Goal: Information Seeking & Learning: Learn about a topic

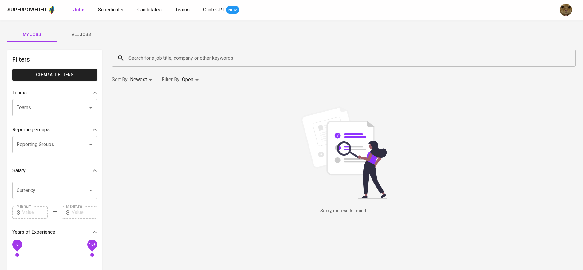
click at [91, 28] on button "All Jobs" at bounding box center [81, 34] width 49 height 15
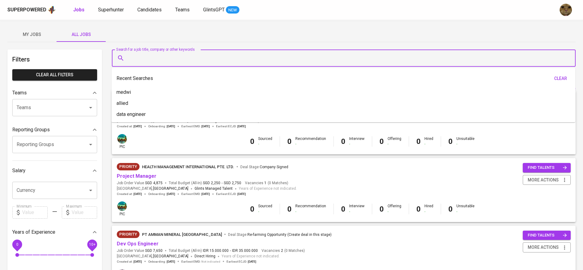
click at [163, 53] on input "Search for a job title, company or other keywords" at bounding box center [345, 58] width 437 height 12
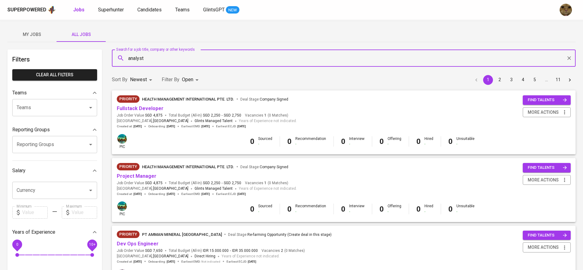
type input "analyst"
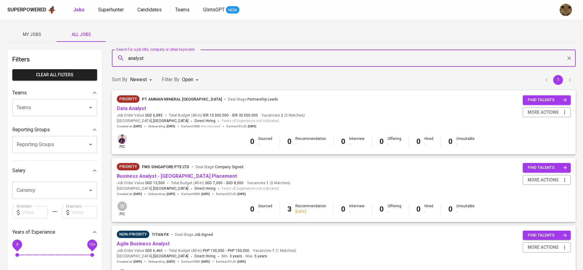
click at [191, 80] on body "Superpowered Jobs Superhunter Candidates Teams GlintsGPT NEW My Jobs All Jobs F…" at bounding box center [291, 266] width 583 height 533
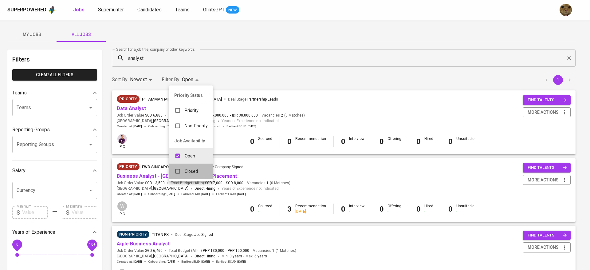
click at [175, 163] on li "Closed" at bounding box center [190, 170] width 43 height 15
type input "OPEN,CLOSE"
checkbox input "true"
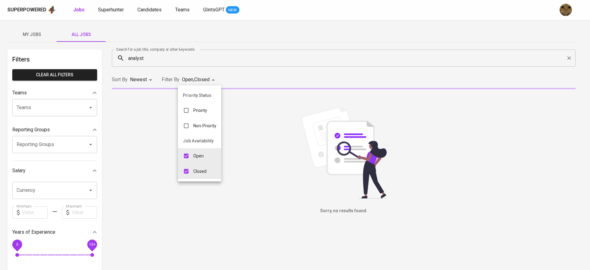
click at [267, 64] on div at bounding box center [295, 135] width 590 height 270
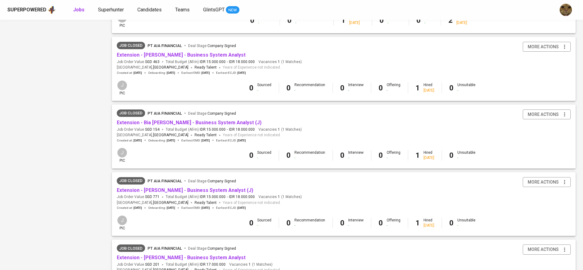
scroll to position [536, 0]
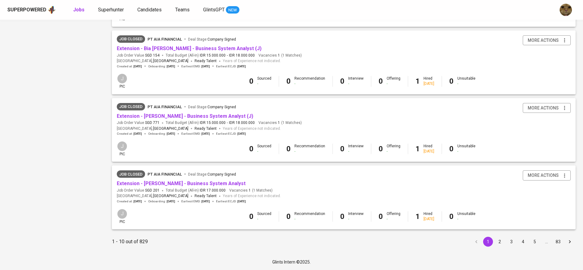
click at [504, 242] on button "2" at bounding box center [500, 242] width 10 height 10
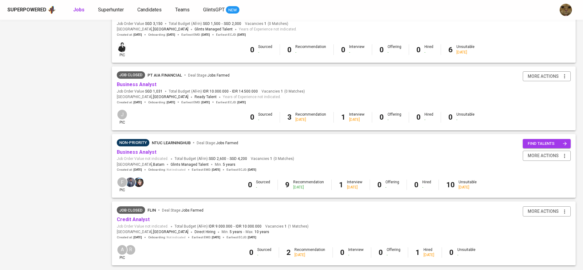
scroll to position [536, 0]
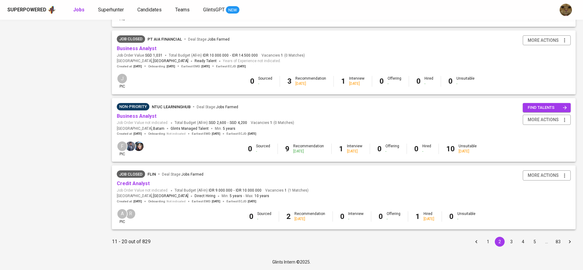
click at [512, 239] on button "3" at bounding box center [511, 242] width 10 height 10
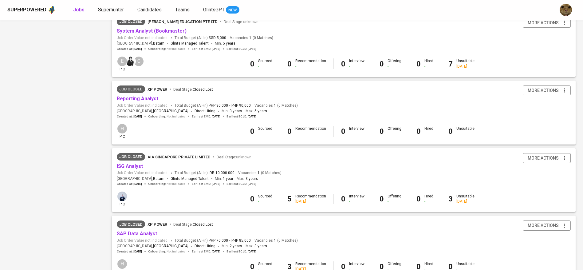
scroll to position [536, 0]
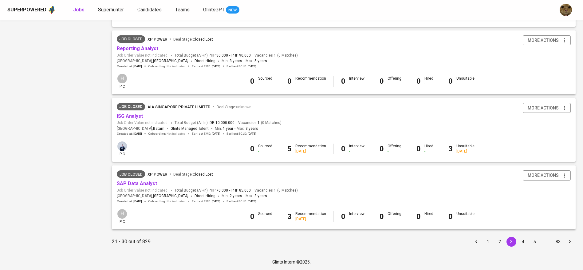
click at [518, 241] on button "4" at bounding box center [523, 242] width 10 height 10
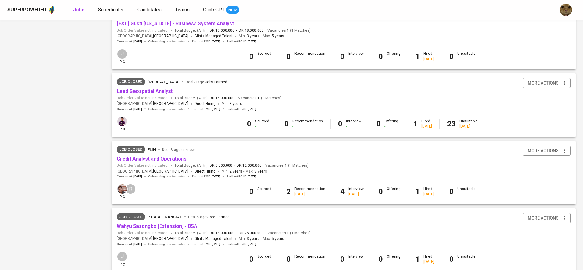
scroll to position [536, 0]
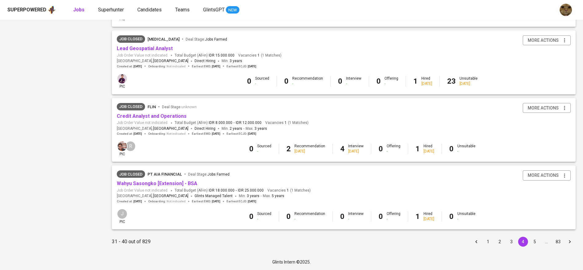
click at [531, 239] on button "5" at bounding box center [535, 242] width 10 height 10
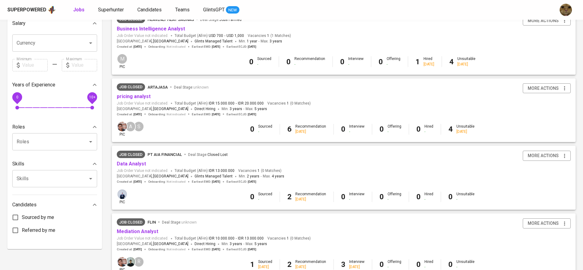
scroll to position [211, 0]
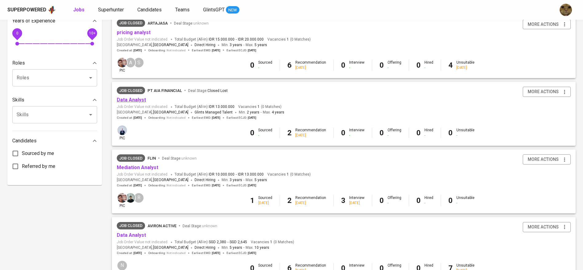
click at [136, 102] on link "Data Analyst" at bounding box center [131, 100] width 29 height 6
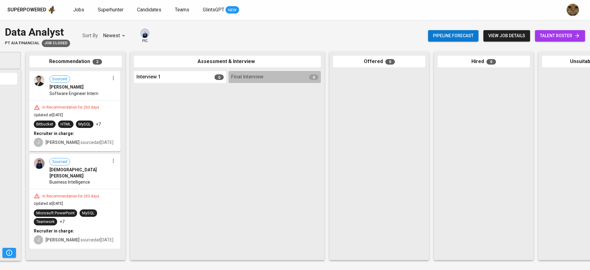
scroll to position [0, 84]
click at [47, 90] on div "Sourced Satrio Hariomurti Wicaksono Software Engineer Intern" at bounding box center [75, 86] width 90 height 28
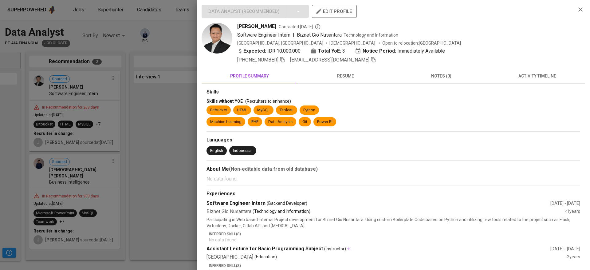
click at [526, 80] on button "activity timeline" at bounding box center [537, 76] width 96 height 15
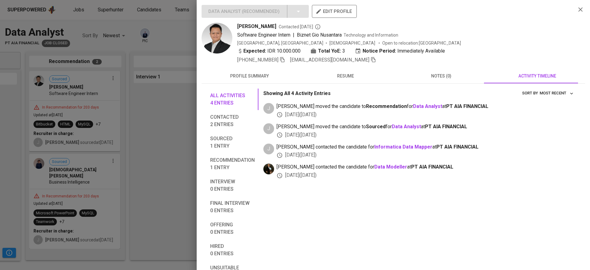
click at [348, 76] on span "resume" at bounding box center [345, 76] width 89 height 8
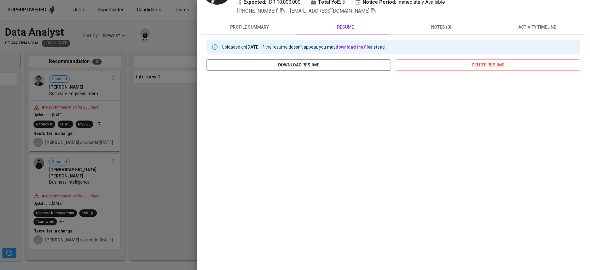
scroll to position [0, 0]
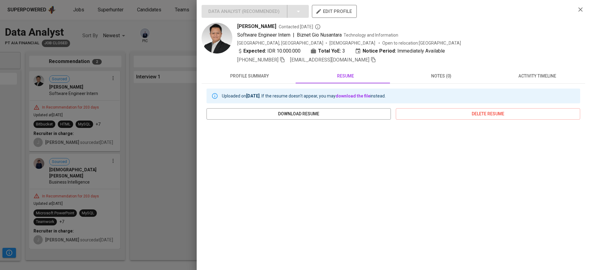
click at [173, 119] on div at bounding box center [295, 135] width 590 height 270
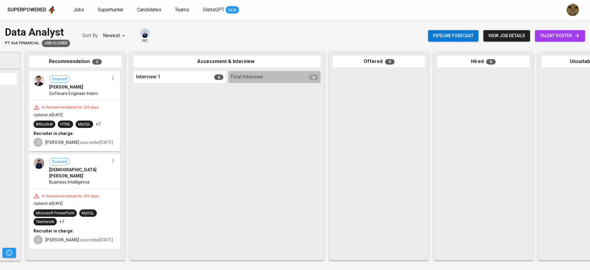
scroll to position [0, 142]
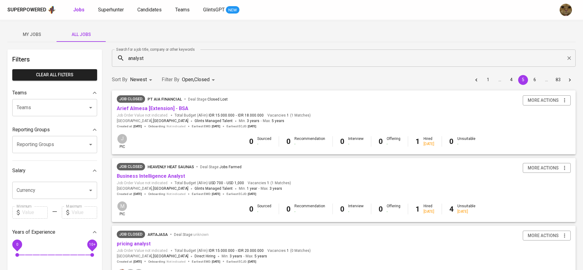
click at [160, 61] on input "analyst" at bounding box center [345, 58] width 437 height 12
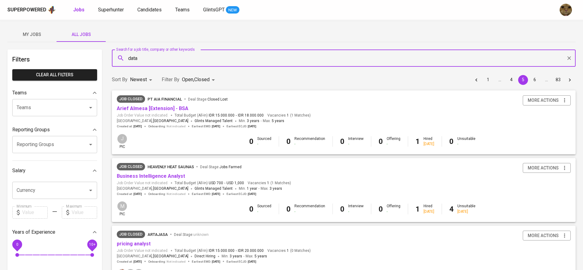
type input "data"
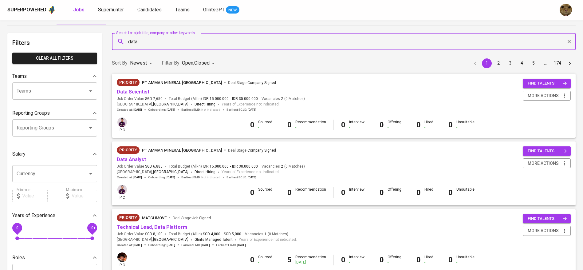
scroll to position [16, 0]
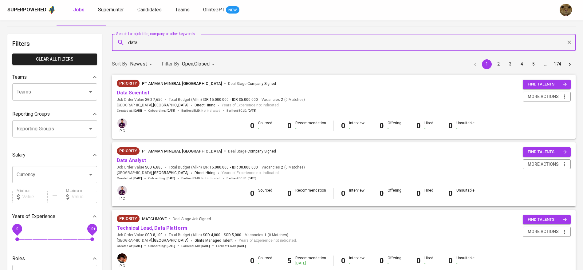
click at [195, 57] on div "Sort By Newest NEWEST Filter By Open , Closed OPEN,CLOSE 1 2 3 4 5 … 174" at bounding box center [343, 64] width 471 height 19
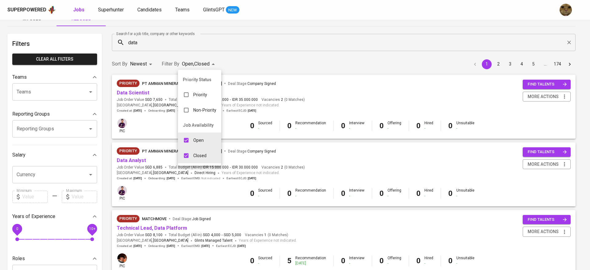
click at [242, 77] on div at bounding box center [295, 135] width 590 height 270
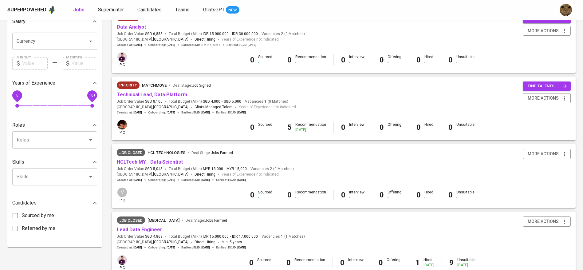
scroll to position [150, 0]
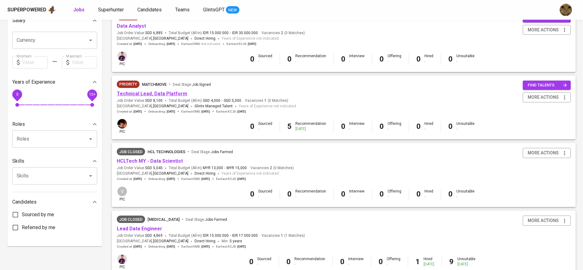
click at [155, 95] on link "Technical Lead, Data Platform" at bounding box center [152, 94] width 70 height 6
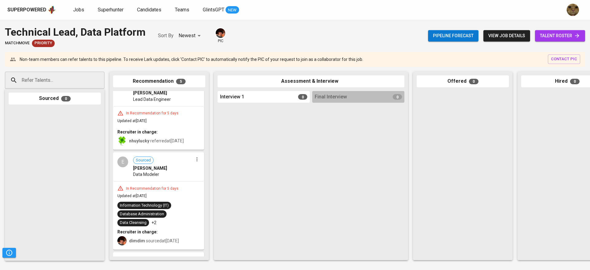
scroll to position [234, 0]
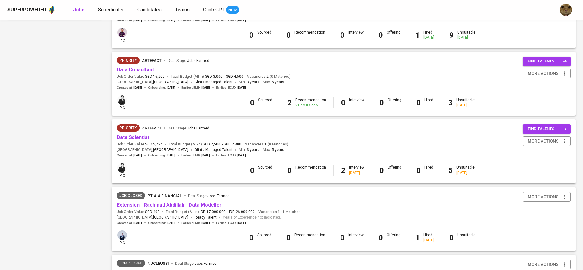
scroll to position [389, 0]
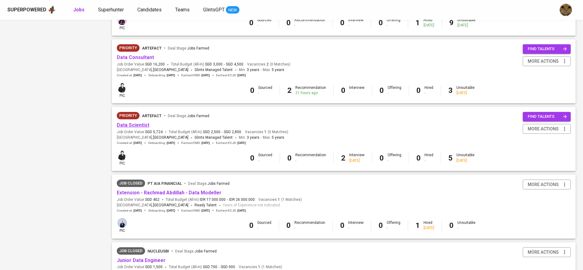
click at [128, 124] on link "Data Scientist" at bounding box center [133, 125] width 33 height 6
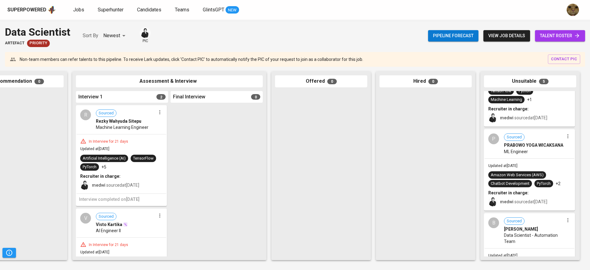
scroll to position [61, 0]
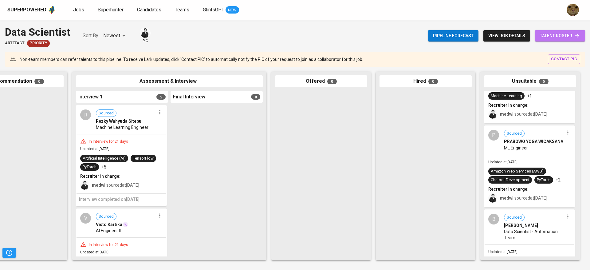
click at [540, 38] on span "talent roster" at bounding box center [560, 36] width 40 height 8
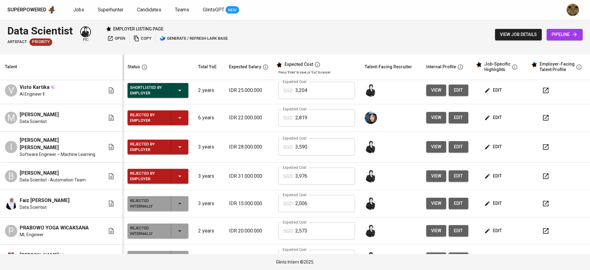
scroll to position [31, 0]
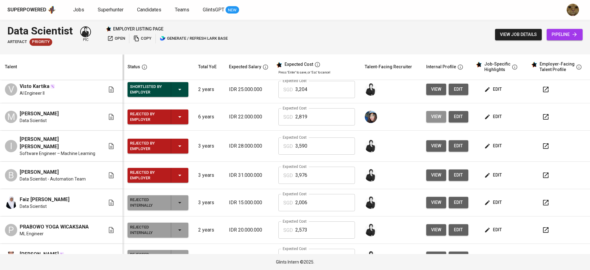
click at [434, 117] on button "view" at bounding box center [436, 116] width 20 height 11
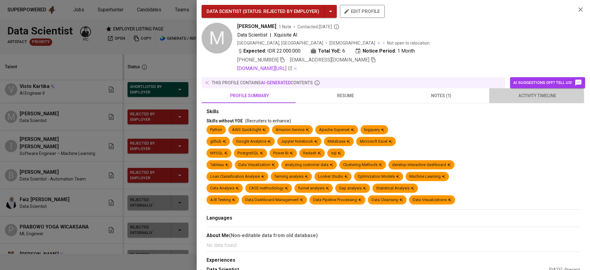
click at [514, 97] on span "activity timeline" at bounding box center [537, 96] width 89 height 8
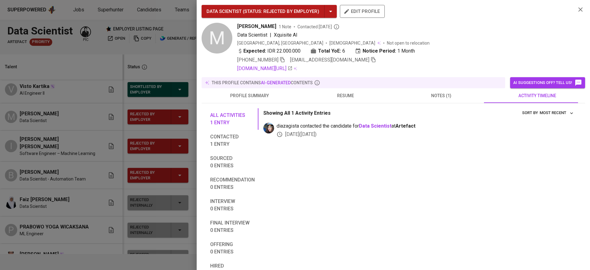
click at [346, 94] on span "resume" at bounding box center [345, 96] width 89 height 8
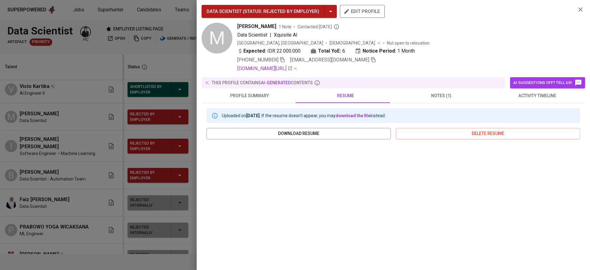
scroll to position [69, 0]
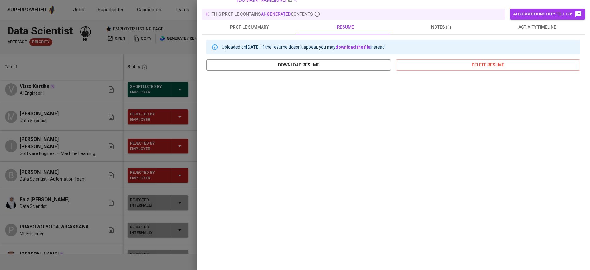
click at [72, 167] on div at bounding box center [295, 135] width 590 height 270
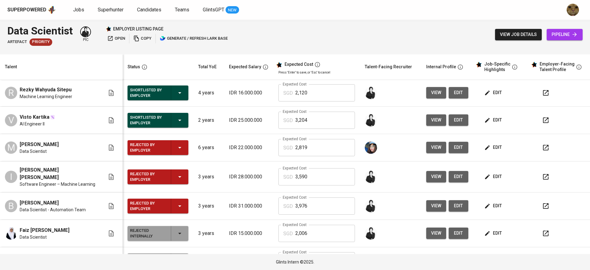
scroll to position [0, 0]
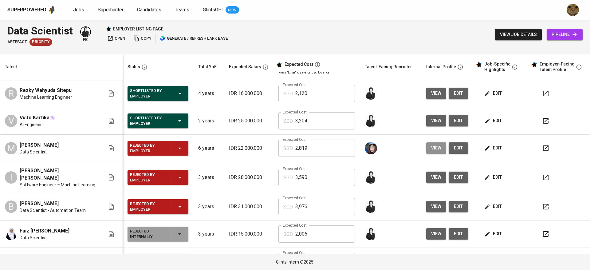
click at [431, 149] on span "view" at bounding box center [436, 148] width 10 height 8
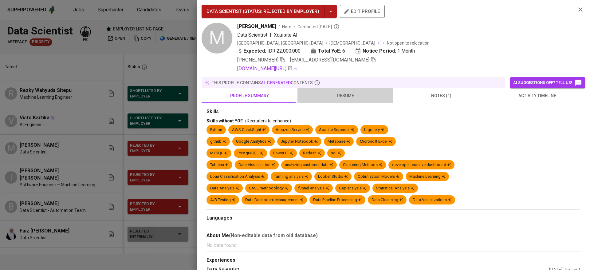
click at [344, 93] on span "resume" at bounding box center [345, 96] width 89 height 8
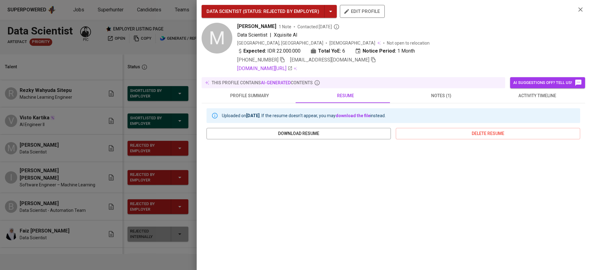
click at [522, 96] on span "activity timeline" at bounding box center [537, 96] width 89 height 8
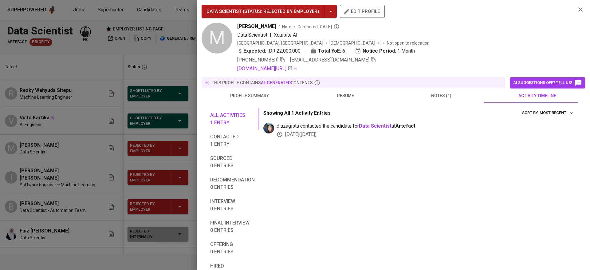
click at [154, 155] on div at bounding box center [295, 135] width 590 height 270
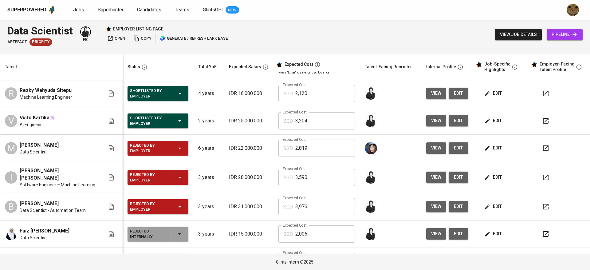
click at [431, 148] on span "view" at bounding box center [436, 148] width 10 height 8
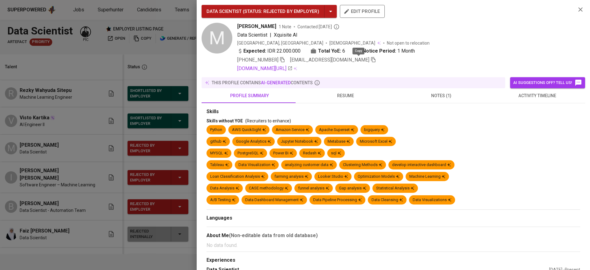
click at [371, 60] on icon "button" at bounding box center [374, 60] width 6 height 6
drag, startPoint x: 30, startPoint y: 92, endPoint x: 6, endPoint y: 17, distance: 78.4
click at [30, 92] on div at bounding box center [295, 135] width 590 height 270
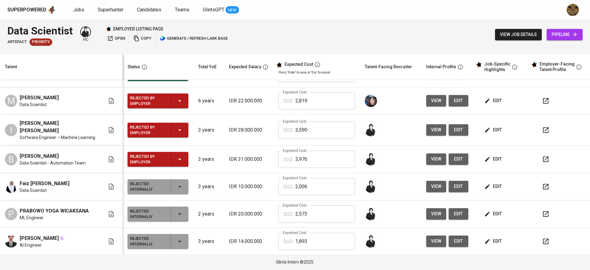
scroll to position [48, 0]
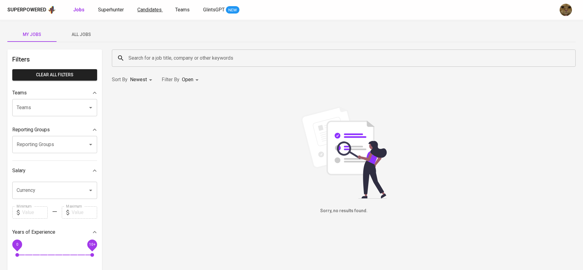
click at [152, 9] on span "Candidates" at bounding box center [149, 10] width 24 height 6
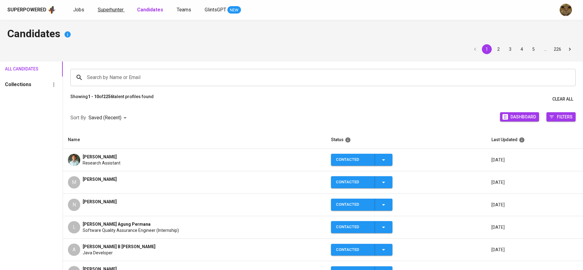
click at [116, 9] on span "Superhunter" at bounding box center [111, 10] width 26 height 6
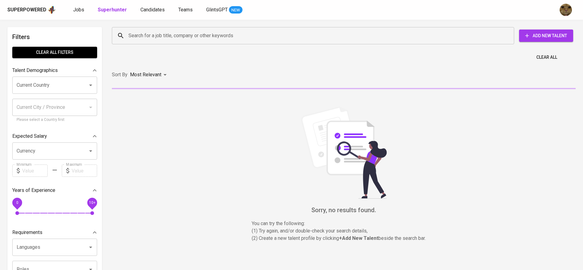
click at [141, 36] on input "Search for a job title, company or other keywords" at bounding box center [314, 36] width 375 height 12
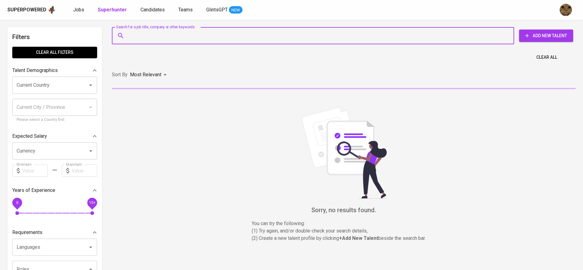
paste input "[EMAIL_ADDRESS][DOMAIN_NAME]"
type input "[EMAIL_ADDRESS][DOMAIN_NAME]"
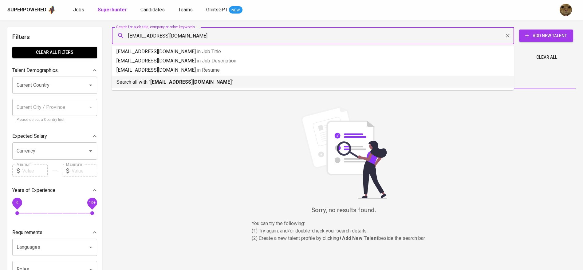
click at [141, 77] on div "Search all with " maximilianredjeki@gmail.com "" at bounding box center [312, 81] width 392 height 10
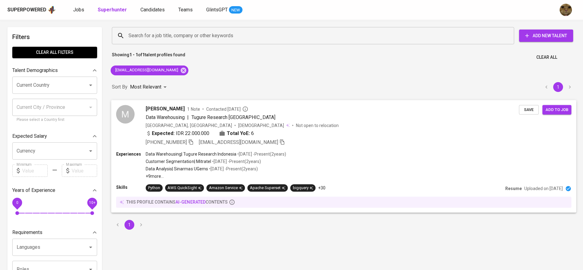
click at [530, 108] on span "Save" at bounding box center [529, 109] width 14 height 7
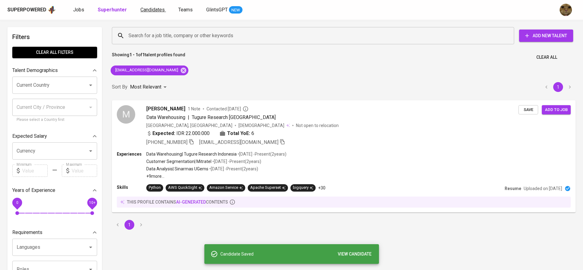
click at [148, 9] on span "Candidates" at bounding box center [152, 10] width 24 height 6
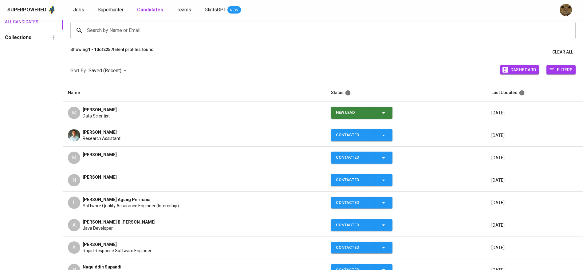
scroll to position [54, 0]
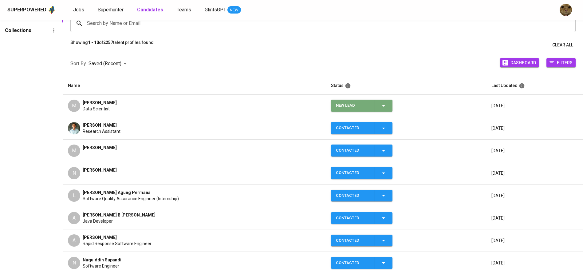
click at [389, 105] on button "New Lead" at bounding box center [361, 106] width 61 height 12
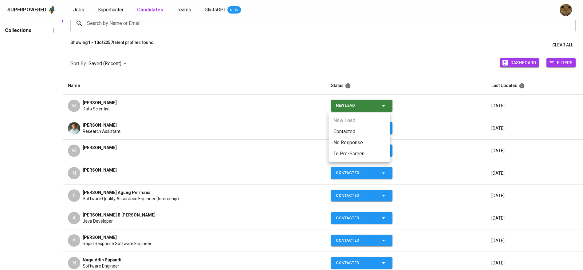
click at [356, 126] on li "Contacted" at bounding box center [359, 131] width 61 height 11
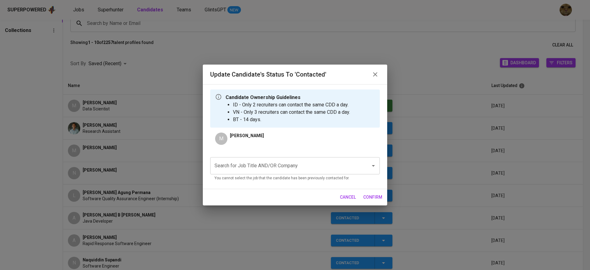
click at [276, 157] on div "Search for Job Title AND/OR Company" at bounding box center [295, 165] width 170 height 17
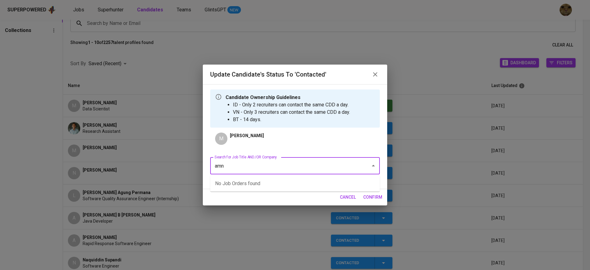
type input "amnt"
type input "internasional"
type input "amant"
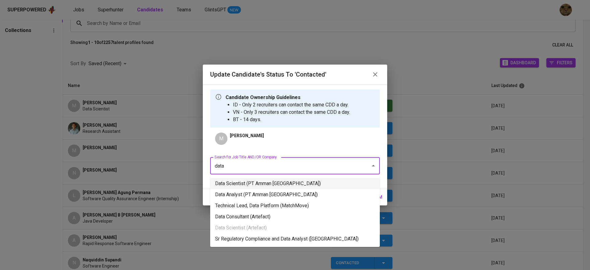
click at [246, 183] on li "Data Scientist (PT Amman Mineral Nusa Tenggara)" at bounding box center [295, 183] width 170 height 11
type input "data"
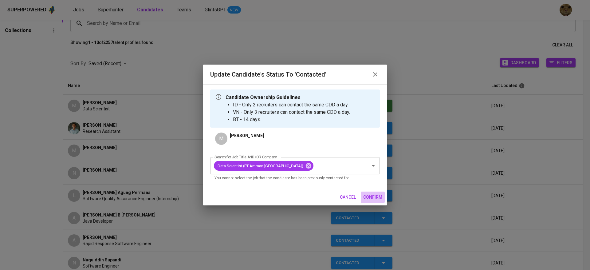
click at [375, 199] on span "confirm" at bounding box center [372, 197] width 19 height 8
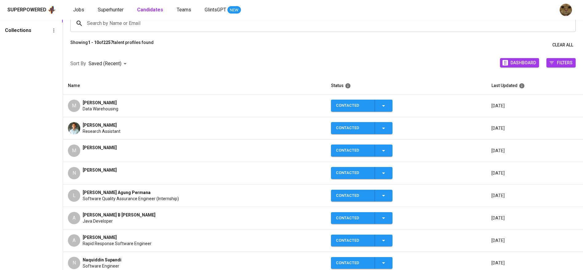
click at [132, 112] on td "M Maximilian Kevin Redjeki Data Warehousing" at bounding box center [194, 106] width 263 height 22
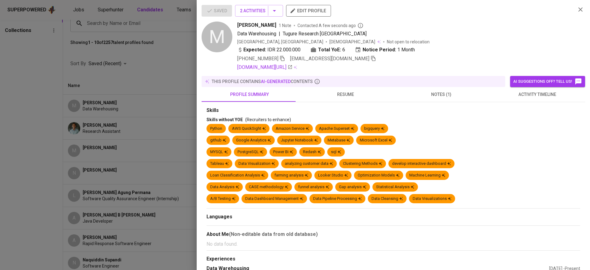
click at [282, 58] on icon "button" at bounding box center [283, 59] width 6 height 6
click at [281, 61] on icon "button" at bounding box center [282, 58] width 4 height 5
click at [181, 142] on div at bounding box center [295, 135] width 590 height 270
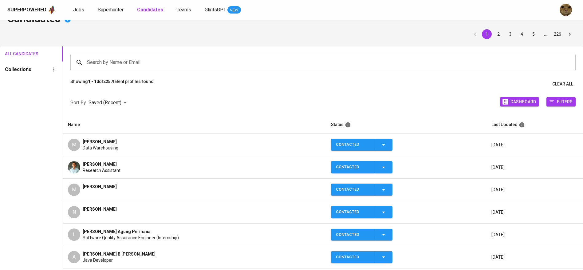
scroll to position [0, 0]
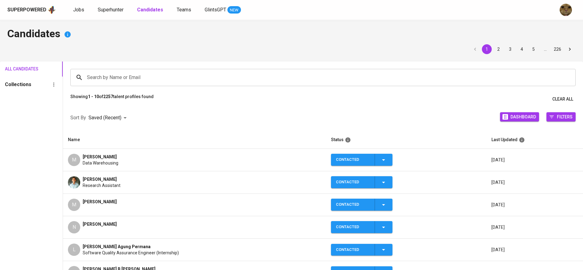
click at [66, 8] on div "Superpowered Jobs Superhunter Candidates Teams GlintsGPT NEW" at bounding box center [281, 9] width 549 height 9
click at [74, 8] on span "Jobs" at bounding box center [78, 10] width 11 height 6
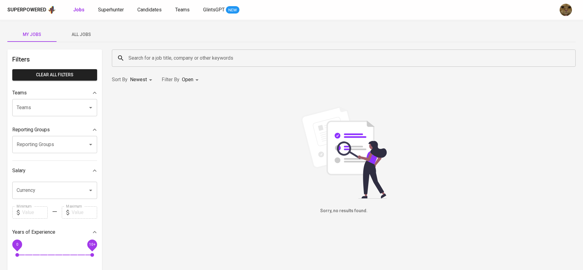
click at [80, 33] on span "All Jobs" at bounding box center [81, 35] width 42 height 8
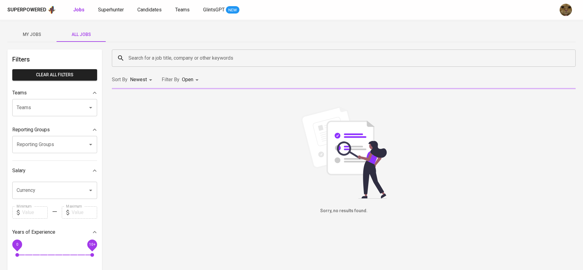
click at [141, 59] on input "Search for a job title, company or other keywords" at bounding box center [345, 58] width 437 height 12
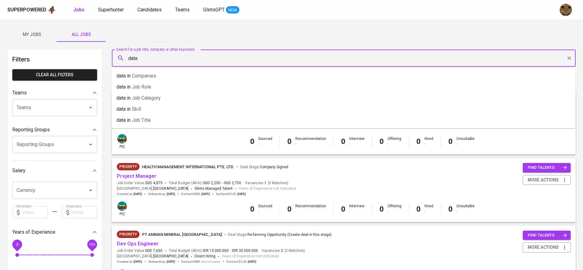
type input "data"
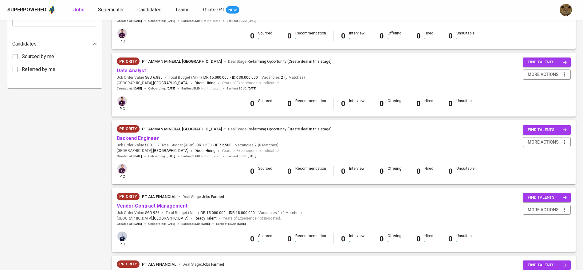
scroll to position [311, 0]
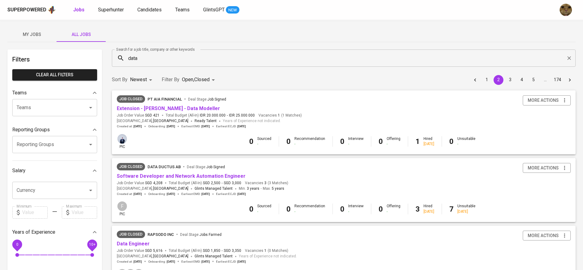
click at [35, 113] on div "Teams" at bounding box center [54, 107] width 85 height 17
click at [48, 140] on input "Reporting Groups" at bounding box center [46, 145] width 62 height 12
click at [273, 88] on div "Sort By Newest NEWEST Filter By Open , Closed OPEN,CLOSE 1 2 3 4 5 … 174" at bounding box center [343, 79] width 471 height 19
click at [73, 99] on div "Teams" at bounding box center [54, 107] width 85 height 17
type input "[GEOGRAPHIC_DATA]"
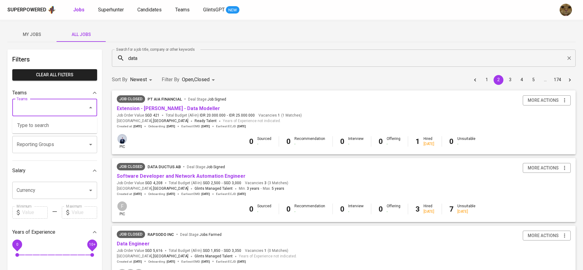
click at [326, 98] on div "Job Closed PT AIA FINANCIAL Deal Stage : Job Signed Extension - [PERSON_NAME] -…" at bounding box center [344, 111] width 454 height 33
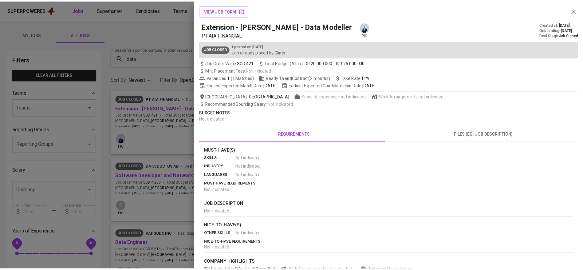
scroll to position [56, 0]
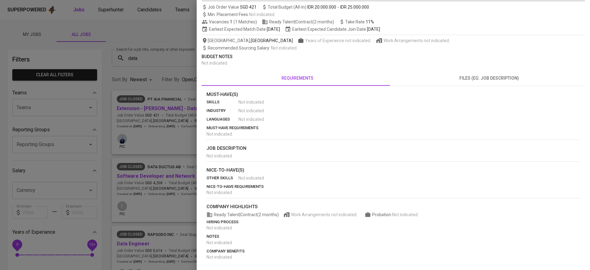
click at [166, 112] on div at bounding box center [295, 135] width 590 height 270
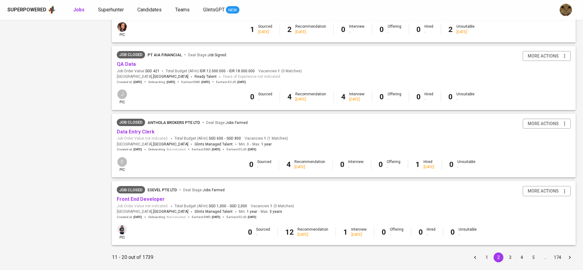
scroll to position [536, 0]
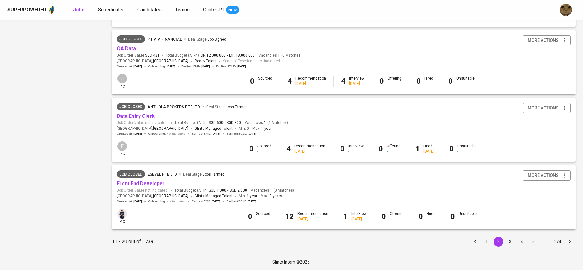
click at [509, 242] on button "3" at bounding box center [510, 242] width 10 height 10
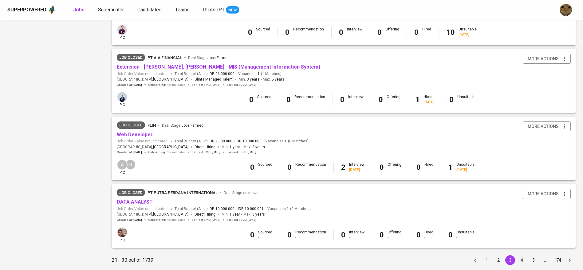
scroll to position [536, 0]
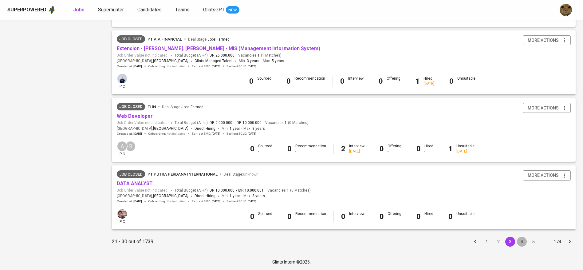
click at [522, 246] on button "4" at bounding box center [522, 242] width 10 height 10
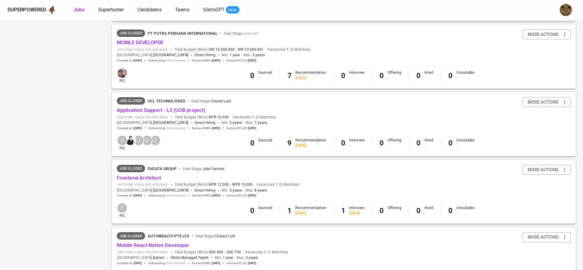
scroll to position [536, 0]
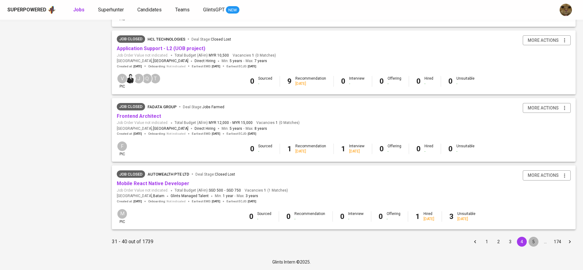
click at [536, 241] on button "5" at bounding box center [534, 242] width 10 height 10
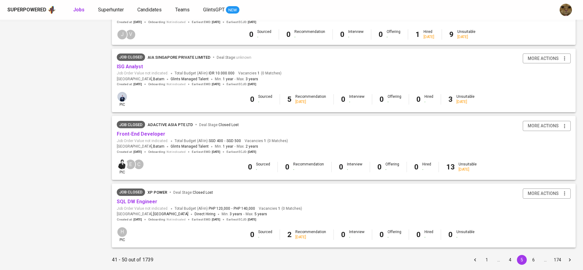
scroll to position [530, 0]
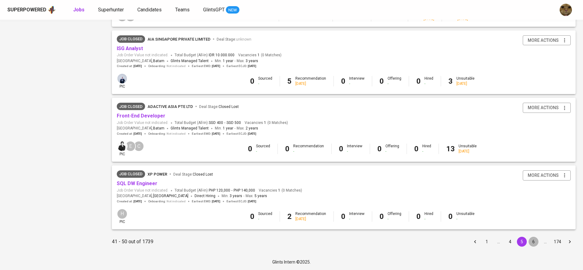
click at [532, 242] on button "6" at bounding box center [534, 242] width 10 height 10
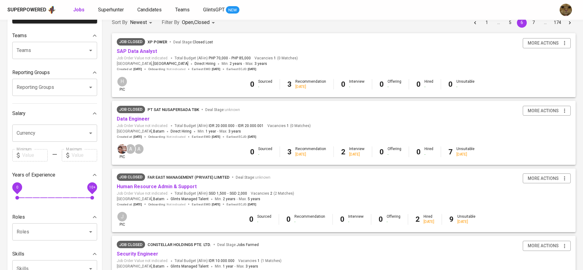
scroll to position [59, 0]
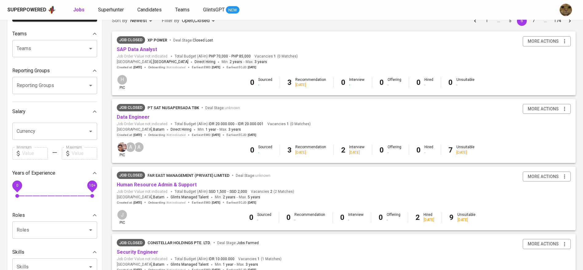
click at [131, 113] on div "Job Closed PT Sat Nusapersada Tbk Deal Stage : unknown" at bounding box center [214, 109] width 194 height 10
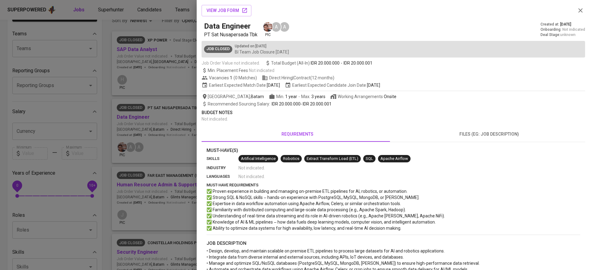
click at [177, 136] on div at bounding box center [295, 135] width 590 height 270
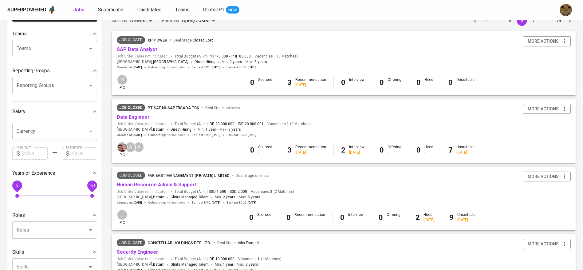
click at [142, 117] on link "Data Engineer" at bounding box center [133, 117] width 33 height 6
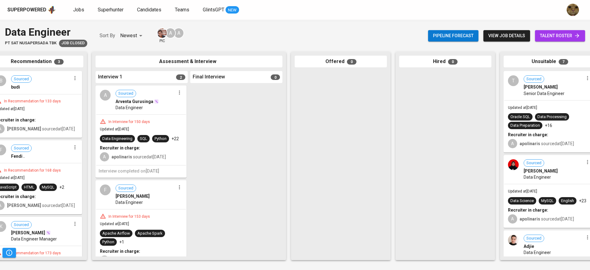
scroll to position [0, 122]
click at [557, 42] on div "Pipeline forecast view job details talent roster" at bounding box center [506, 36] width 157 height 22
click at [551, 36] on span "talent roster" at bounding box center [560, 36] width 40 height 8
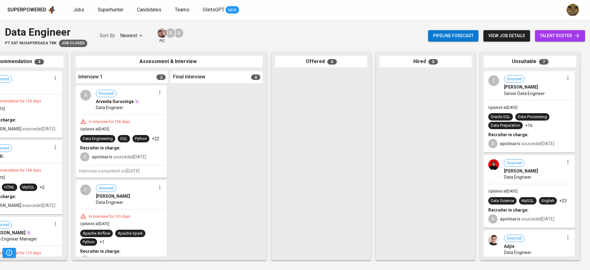
scroll to position [16, 0]
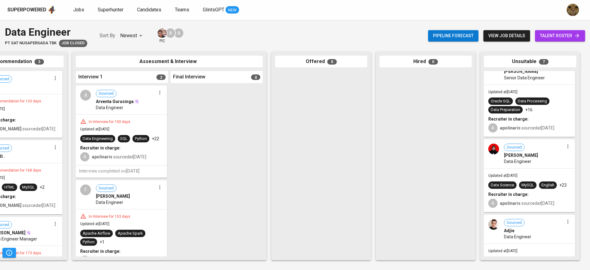
click at [533, 119] on div "Recruiter in charge:" at bounding box center [529, 119] width 82 height 6
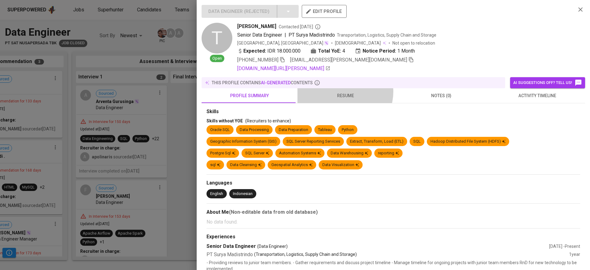
click at [341, 92] on span "resume" at bounding box center [345, 96] width 89 height 8
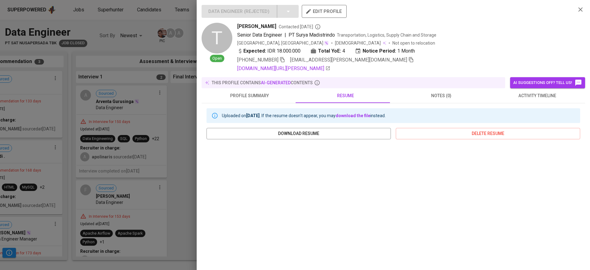
scroll to position [69, 0]
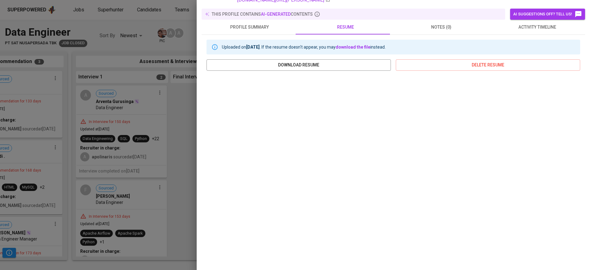
click at [191, 153] on div at bounding box center [295, 135] width 590 height 270
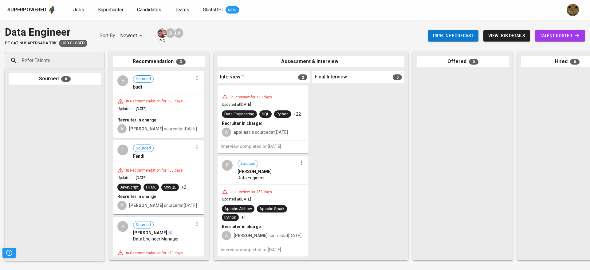
scroll to position [0, 0]
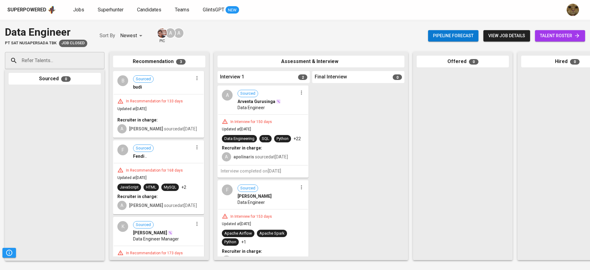
click at [260, 168] on h6 "Interview completed on [DATE]" at bounding box center [263, 171] width 85 height 7
click at [253, 161] on div "In Interview for 150 days Updated at [DATE] Data Engineering SQL Python +22 Rec…" at bounding box center [263, 140] width 90 height 50
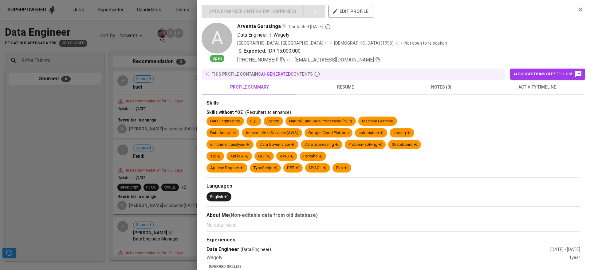
click at [345, 85] on span "resume" at bounding box center [345, 87] width 89 height 8
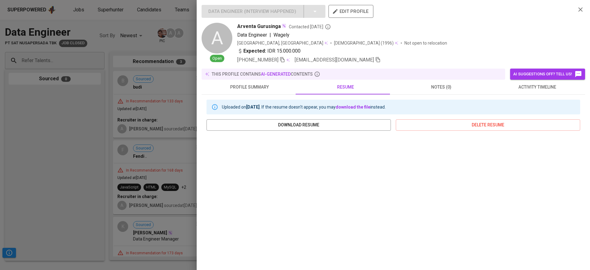
scroll to position [60, 0]
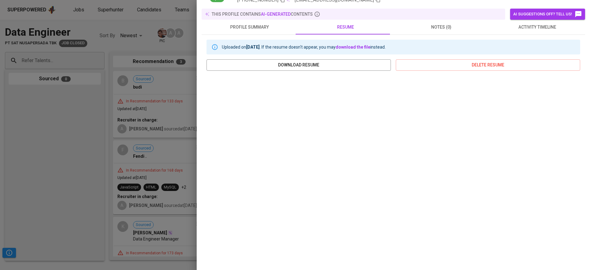
click at [173, 166] on div at bounding box center [295, 135] width 590 height 270
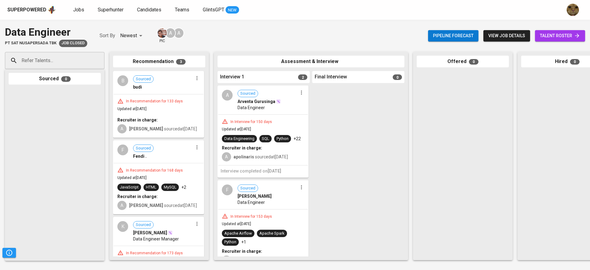
scroll to position [31, 0]
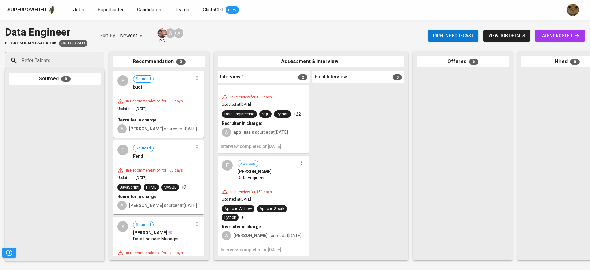
click at [258, 189] on div "In Interview for 153 days Updated at [DATE] Apache Airflow Apache Spark Python …" at bounding box center [263, 214] width 90 height 59
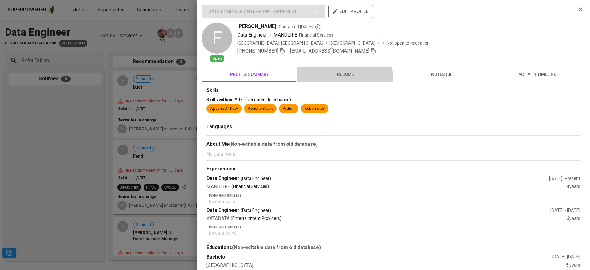
click at [333, 80] on button "resume" at bounding box center [345, 74] width 96 height 15
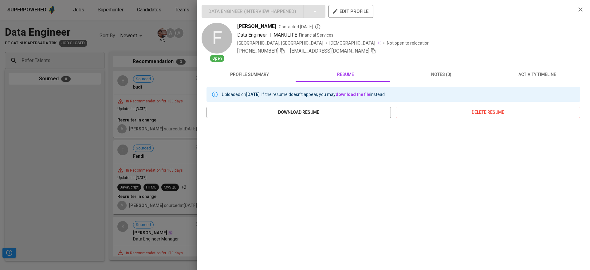
scroll to position [47, 0]
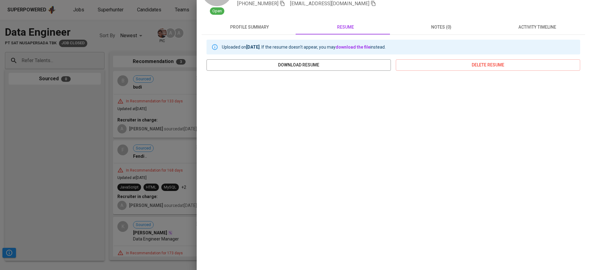
click at [180, 186] on div at bounding box center [295, 135] width 590 height 270
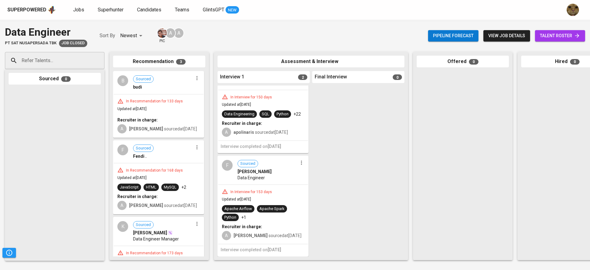
scroll to position [55, 0]
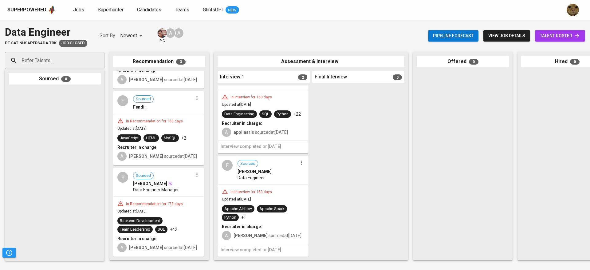
click at [189, 242] on div "A [PERSON_NAME] sourced at [DATE]" at bounding box center [158, 247] width 82 height 10
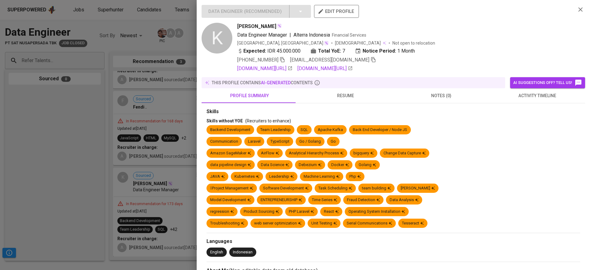
click at [340, 95] on span "resume" at bounding box center [345, 96] width 89 height 8
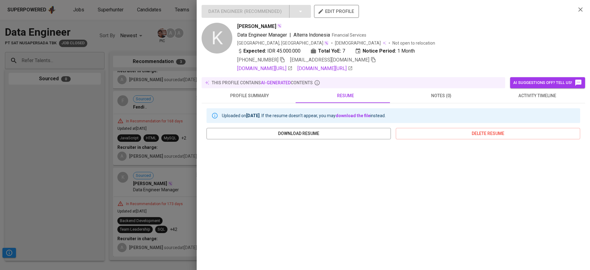
scroll to position [69, 0]
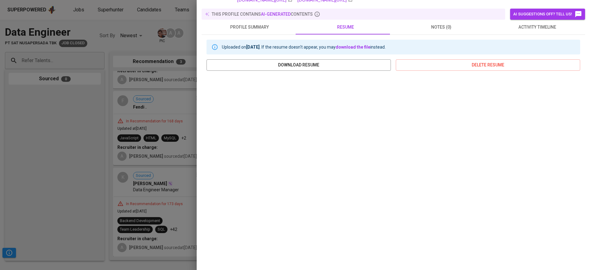
click at [140, 160] on div at bounding box center [295, 135] width 590 height 270
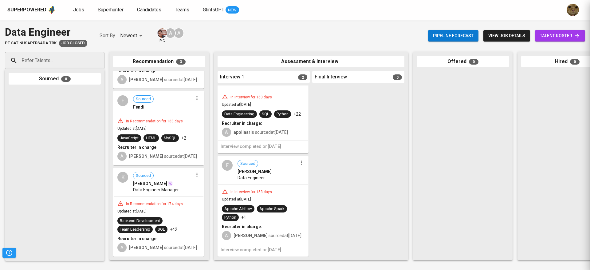
scroll to position [0, 0]
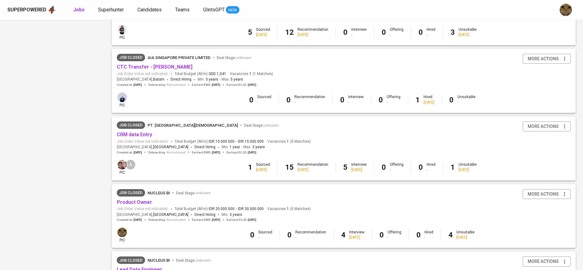
scroll to position [536, 0]
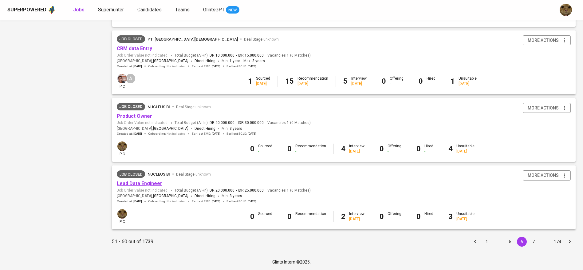
click at [130, 183] on link "Lead Data Engineer" at bounding box center [139, 183] width 45 height 6
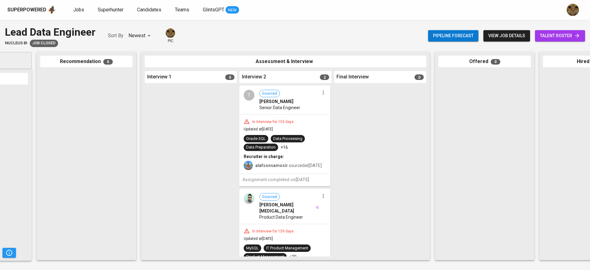
scroll to position [49, 0]
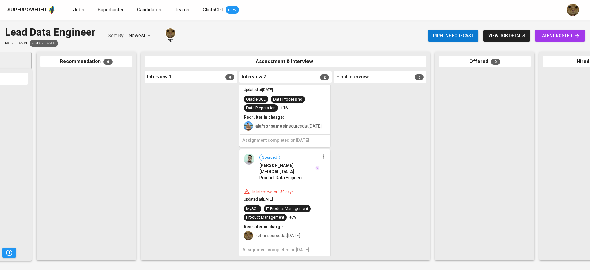
click at [278, 189] on div "In Interview for 159 days" at bounding box center [273, 191] width 46 height 5
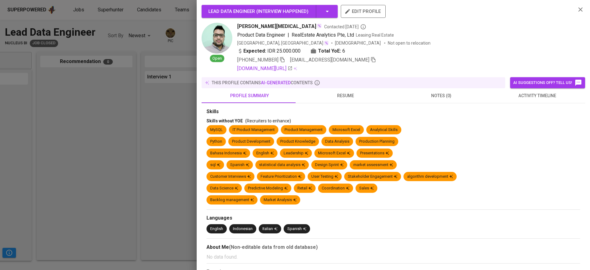
click at [338, 97] on span "resume" at bounding box center [345, 96] width 89 height 8
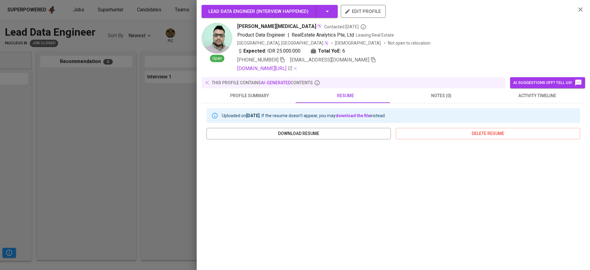
scroll to position [69, 0]
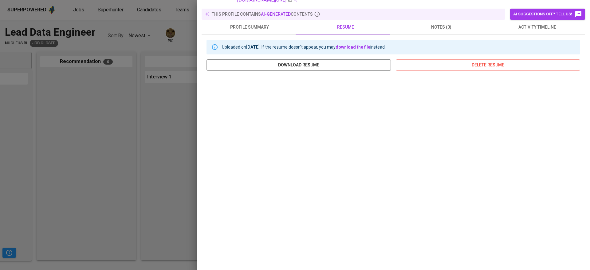
click at [124, 148] on div at bounding box center [295, 135] width 590 height 270
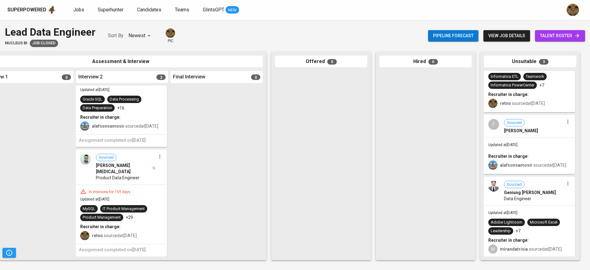
scroll to position [54, 0]
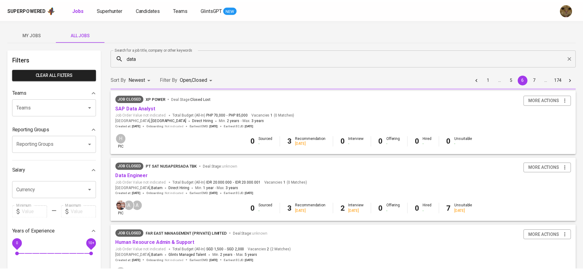
scroll to position [536, 0]
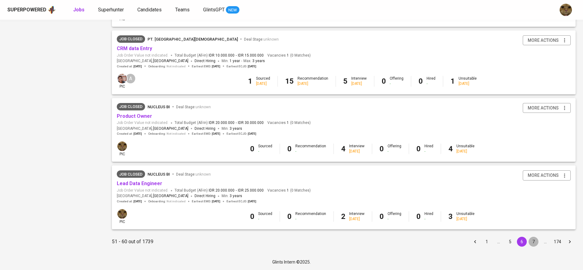
click at [530, 238] on button "7" at bounding box center [534, 242] width 10 height 10
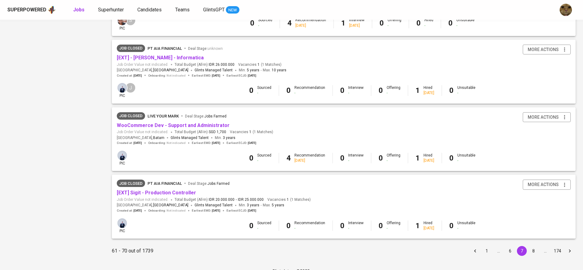
scroll to position [536, 0]
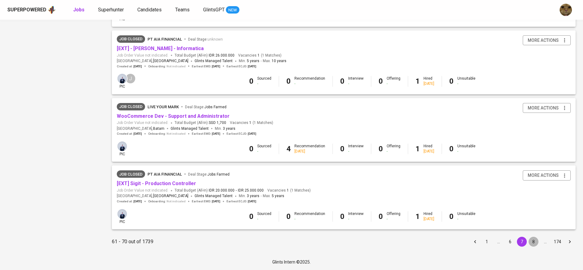
click at [530, 238] on button "8" at bounding box center [534, 242] width 10 height 10
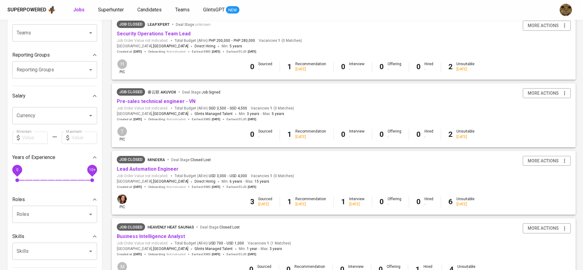
scroll to position [75, 0]
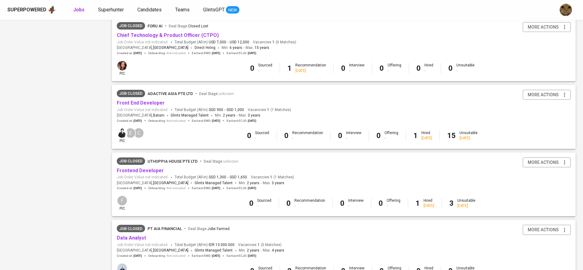
scroll to position [536, 0]
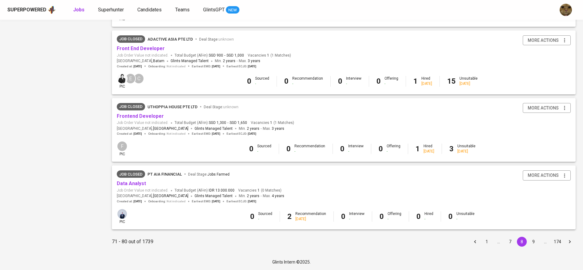
click at [530, 242] on button "9" at bounding box center [534, 242] width 10 height 10
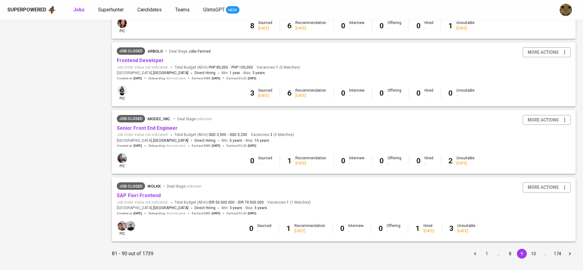
scroll to position [536, 0]
